Goal: Information Seeking & Learning: Learn about a topic

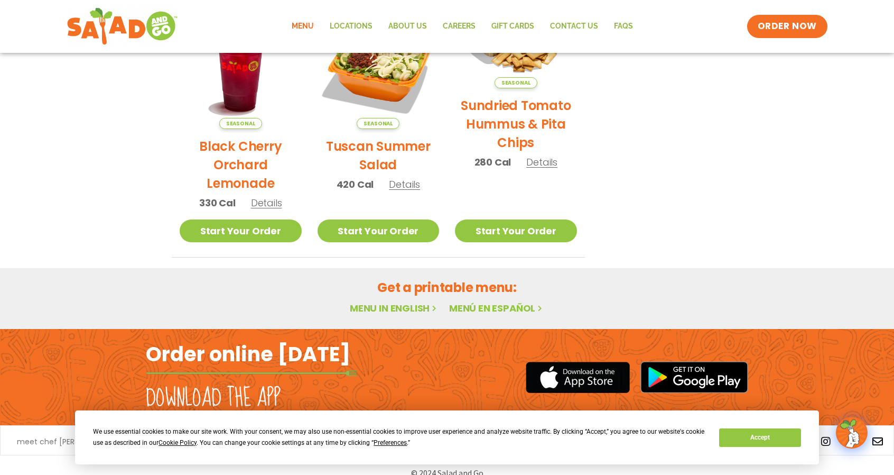
scroll to position [573, 0]
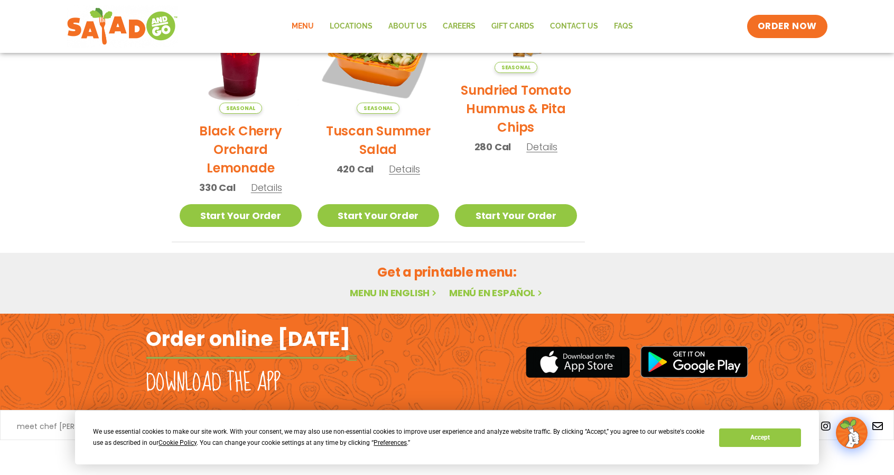
click at [313, 26] on link "Menu" at bounding box center [303, 26] width 38 height 24
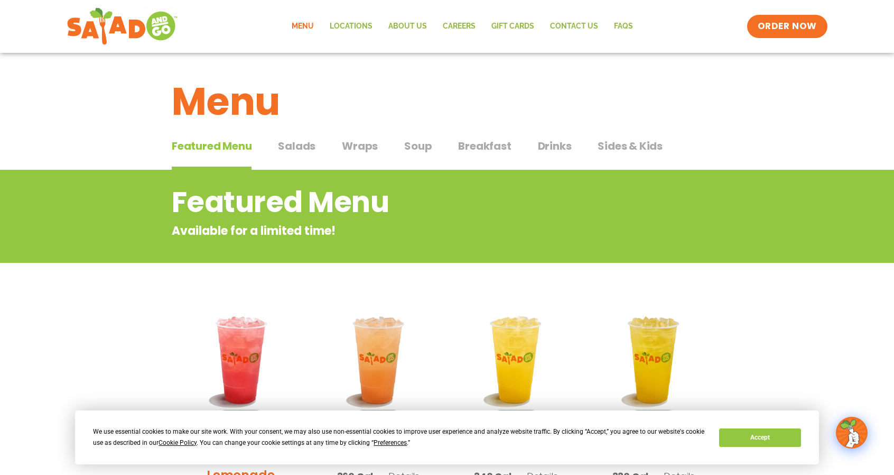
click at [304, 149] on span "Salads" at bounding box center [297, 146] width 38 height 16
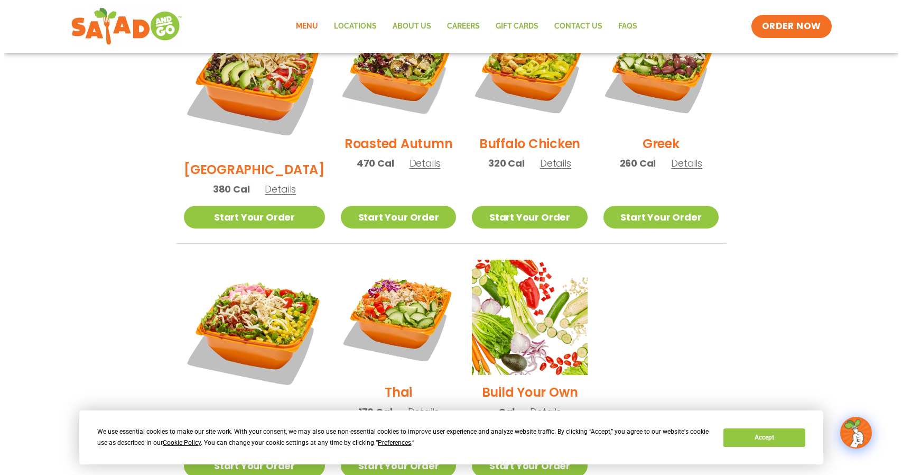
scroll to position [634, 0]
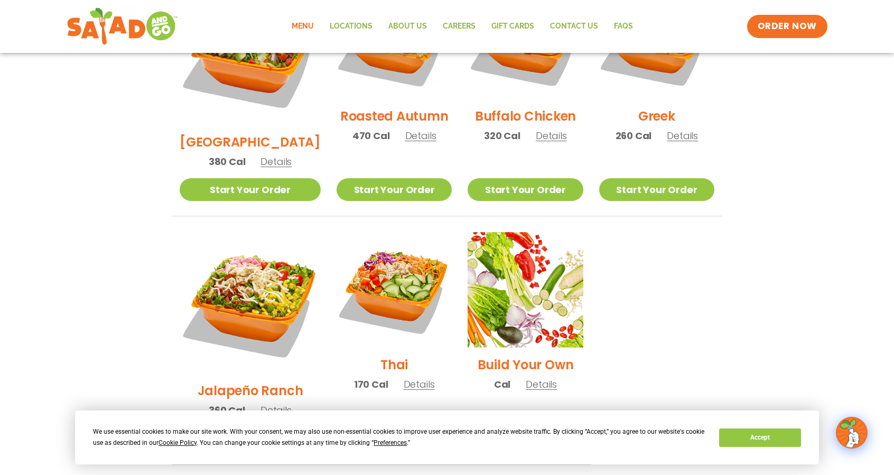
click at [257, 264] on img at bounding box center [250, 302] width 141 height 141
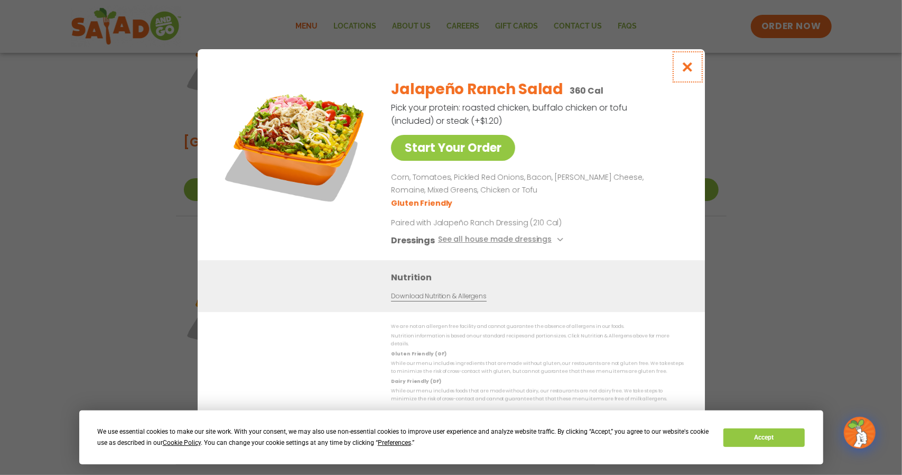
click at [684, 70] on icon "Close modal" at bounding box center [687, 66] width 13 height 11
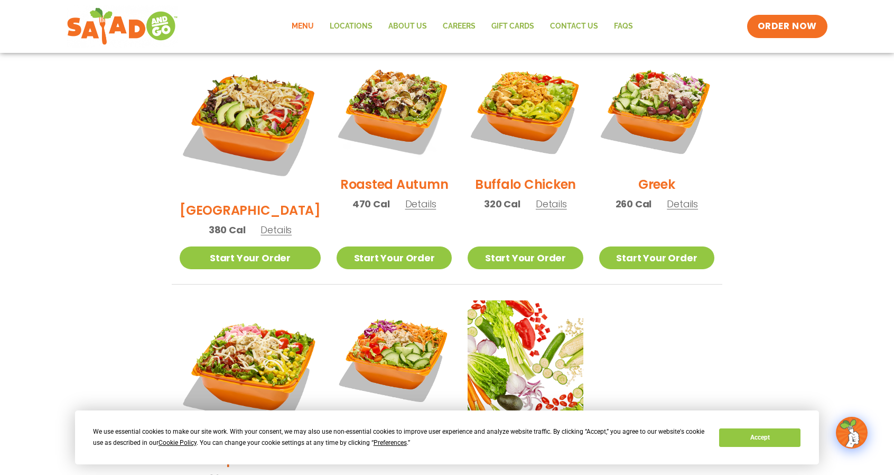
scroll to position [566, 0]
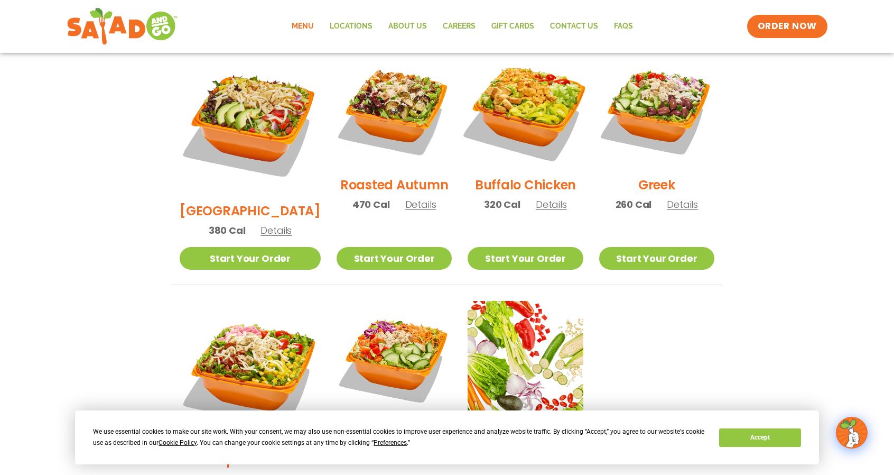
click at [529, 127] on img at bounding box center [525, 109] width 135 height 135
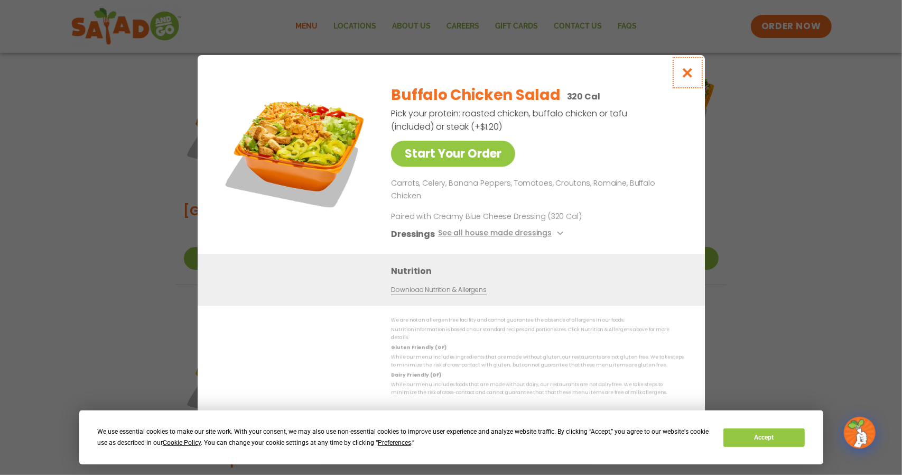
click at [691, 78] on icon "Close modal" at bounding box center [687, 72] width 13 height 11
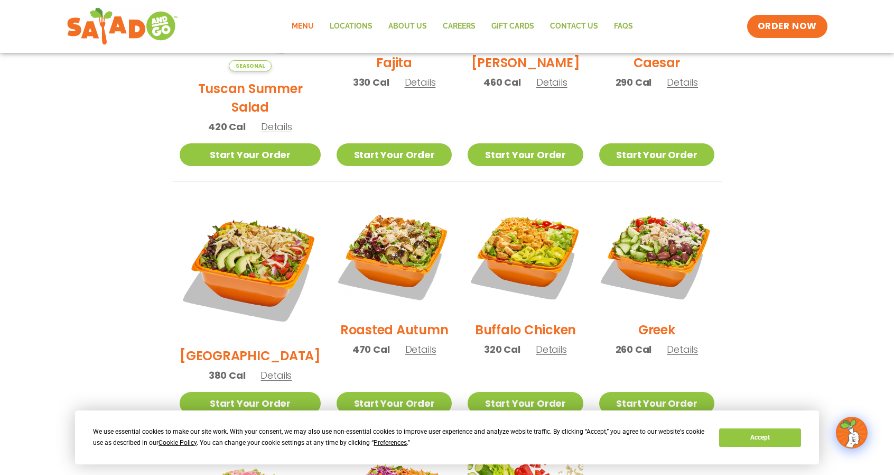
scroll to position [407, 0]
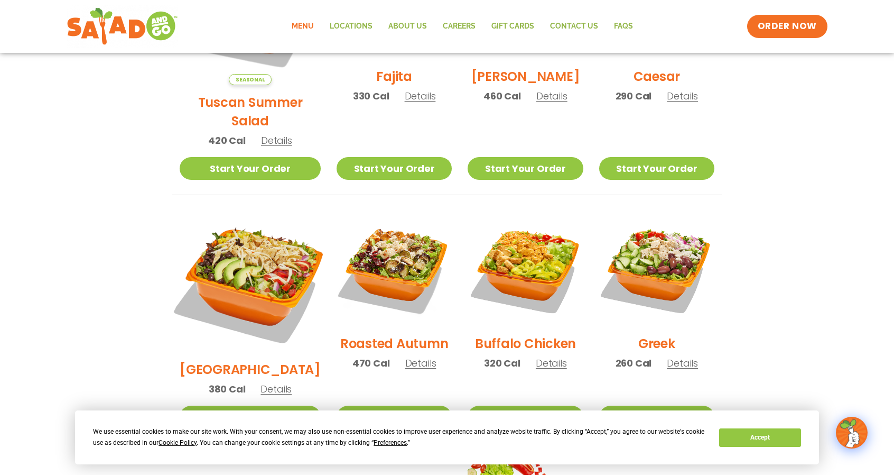
click at [248, 271] on img at bounding box center [250, 281] width 165 height 165
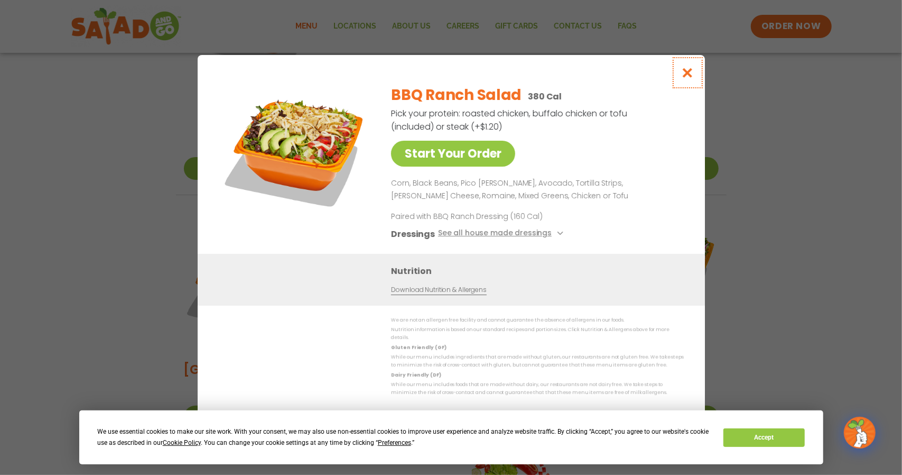
click at [687, 78] on icon "Close modal" at bounding box center [687, 72] width 13 height 11
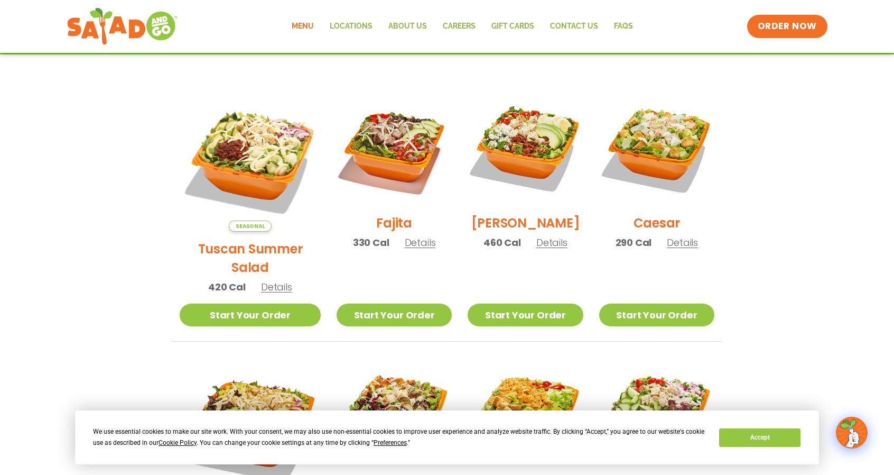
scroll to position [248, 0]
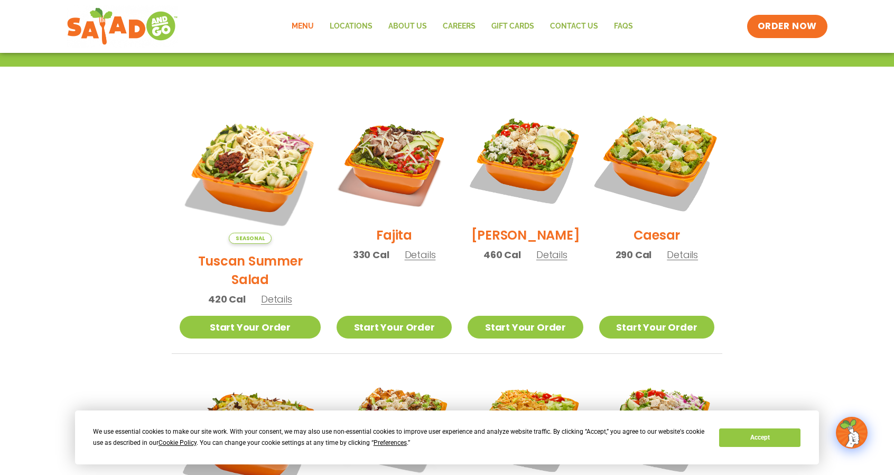
click at [655, 179] on img at bounding box center [656, 160] width 135 height 135
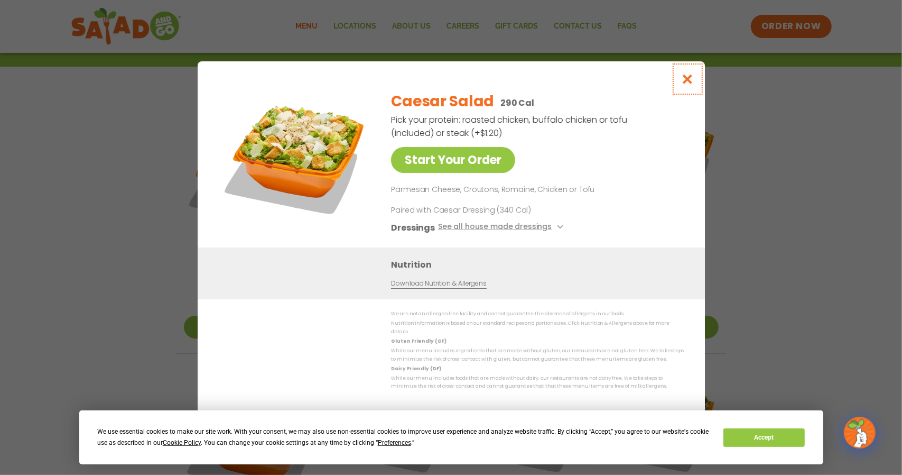
click at [689, 82] on icon "Close modal" at bounding box center [687, 78] width 13 height 11
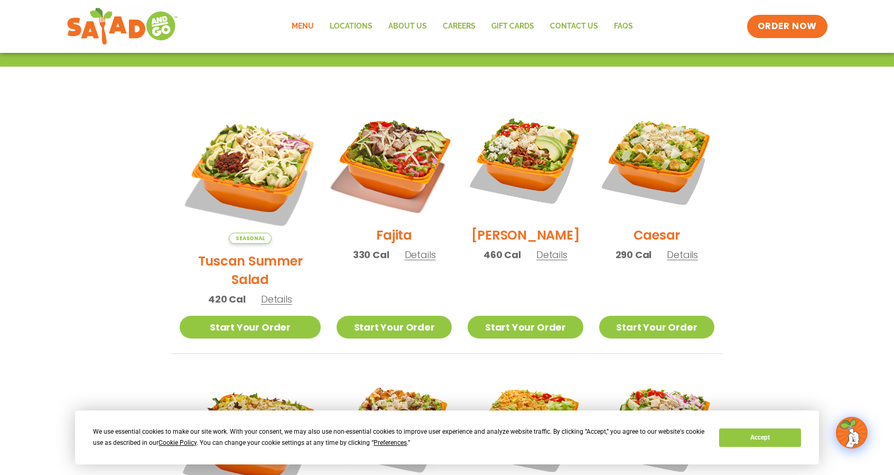
click at [401, 192] on img at bounding box center [394, 160] width 135 height 135
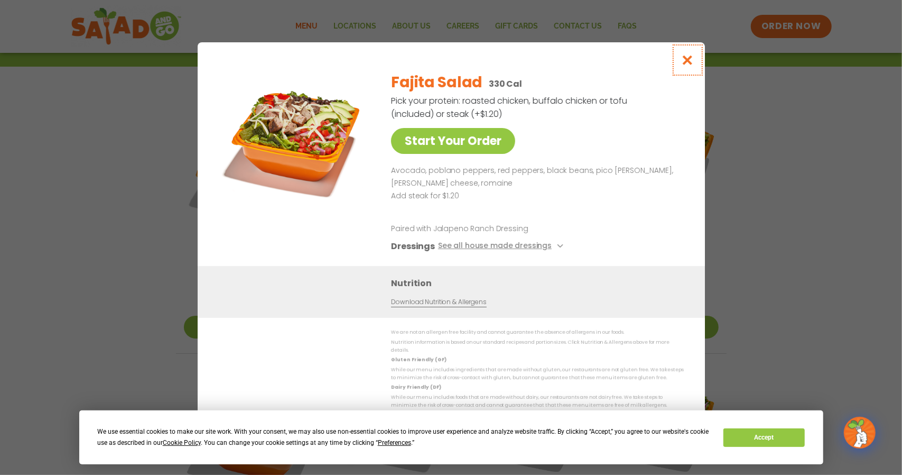
click at [684, 65] on icon "Close modal" at bounding box center [687, 59] width 13 height 11
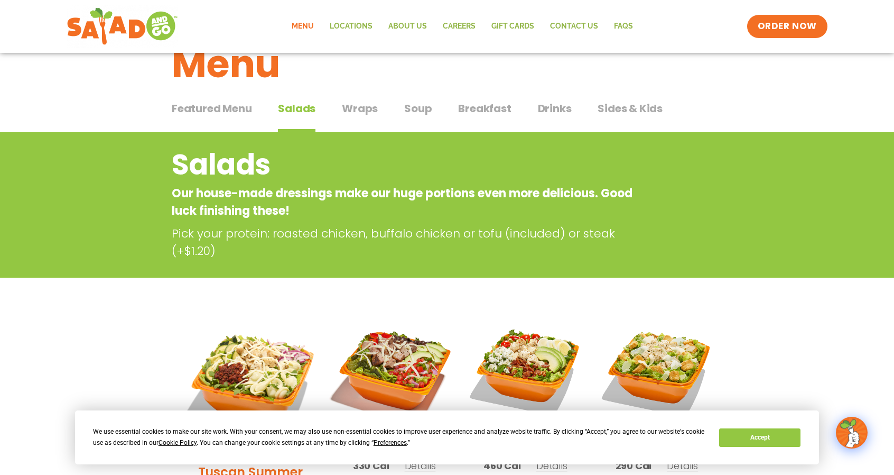
scroll to position [37, 0]
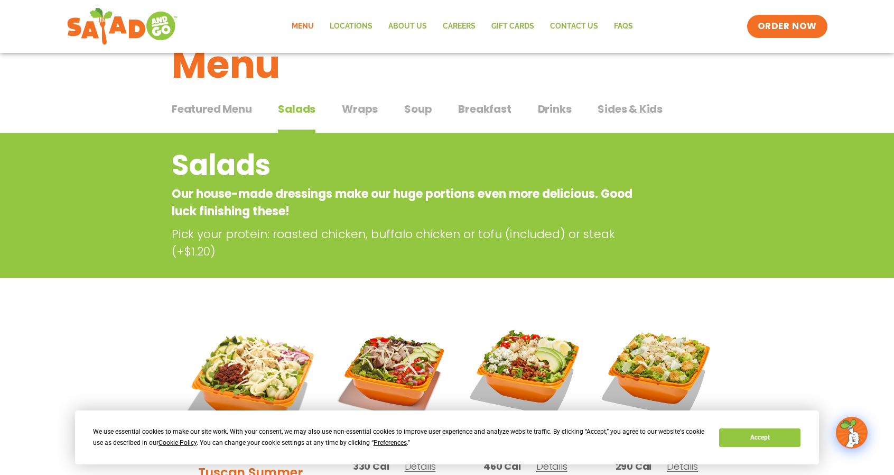
click at [357, 112] on span "Wraps" at bounding box center [360, 109] width 36 height 16
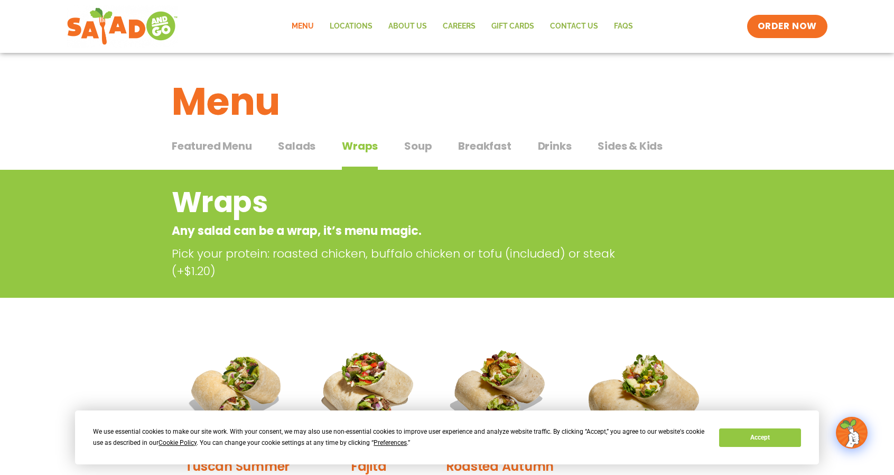
click at [405, 152] on span "Soup" at bounding box center [417, 146] width 27 height 16
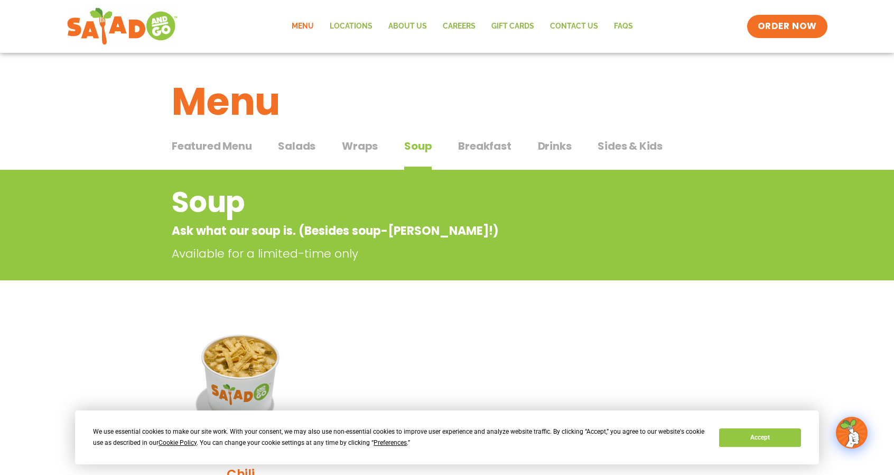
click at [639, 149] on span "Sides & Kids" at bounding box center [630, 146] width 65 height 16
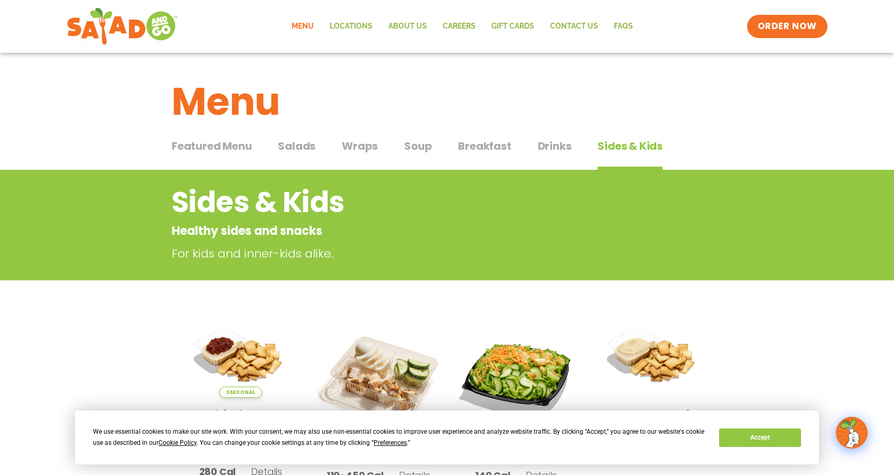
drag, startPoint x: 304, startPoint y: 151, endPoint x: 311, endPoint y: 145, distance: 8.6
click at [306, 151] on span "Salads" at bounding box center [297, 146] width 38 height 16
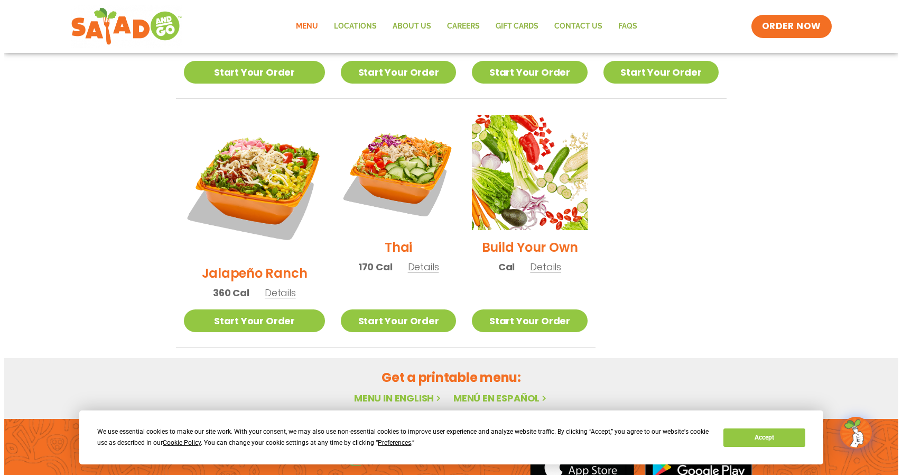
scroll to position [798, 0]
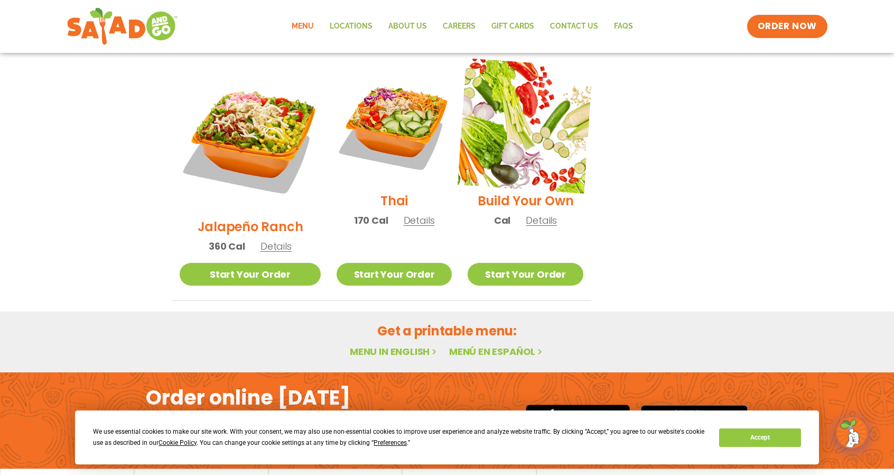
click at [517, 138] on img at bounding box center [525, 125] width 135 height 135
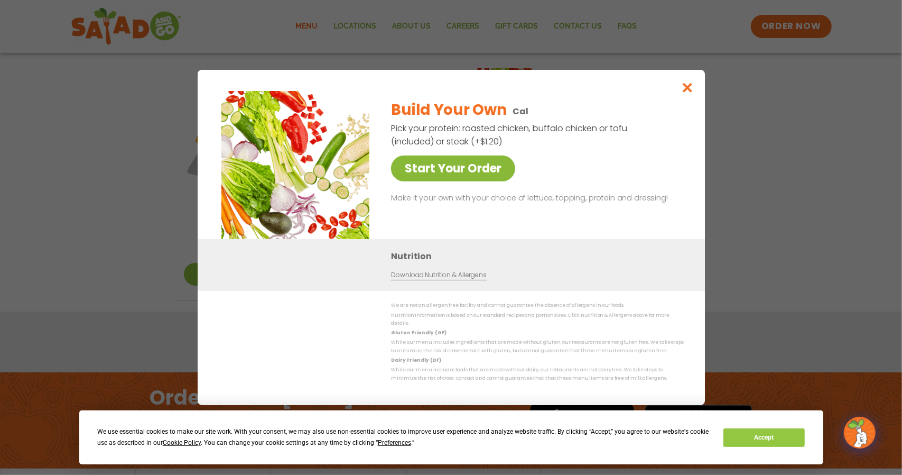
click at [493, 177] on link "Start Your Order" at bounding box center [453, 168] width 124 height 26
